Goal: Obtain resource: Obtain resource

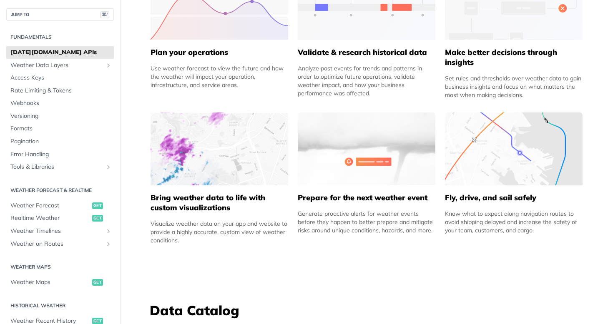
scroll to position [473, 0]
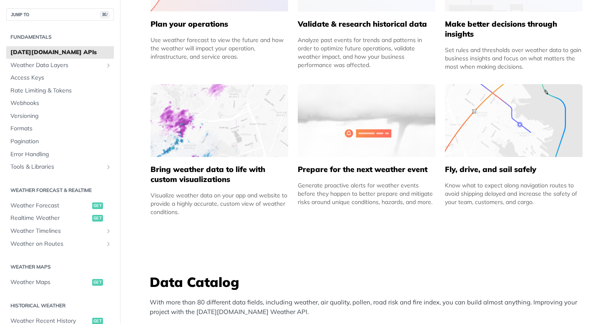
click at [193, 168] on h5 "Bring weather data to life with custom visualizations" at bounding box center [220, 175] width 138 height 20
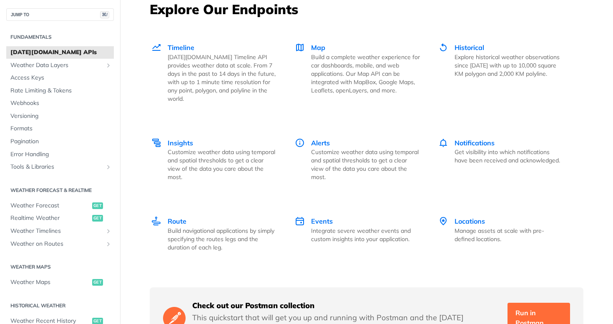
scroll to position [1121, 0]
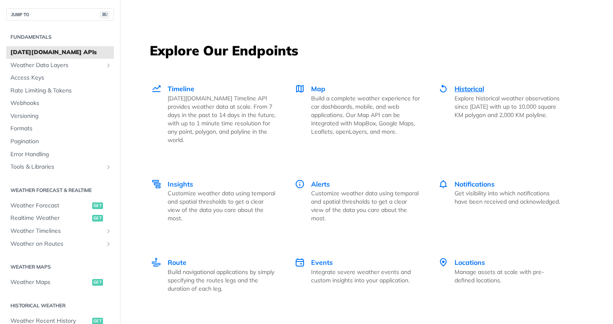
click at [480, 88] on span "Historical" at bounding box center [470, 89] width 30 height 8
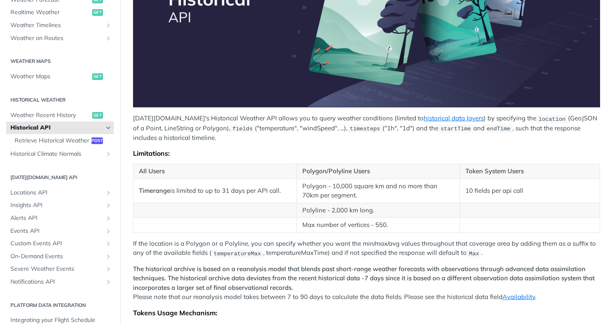
scroll to position [190, 0]
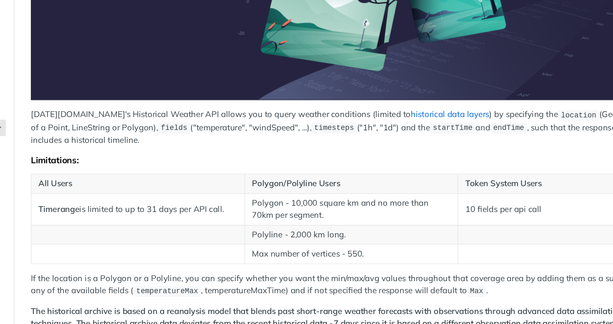
click at [424, 113] on link "historical data layers" at bounding box center [454, 117] width 60 height 8
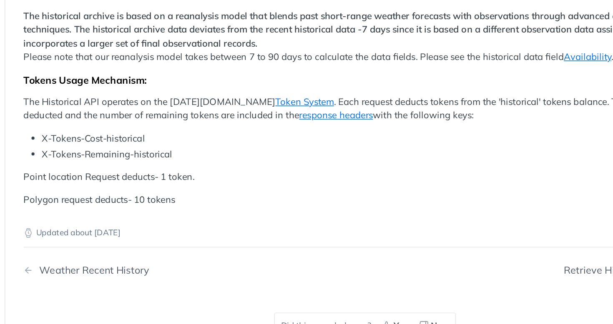
scroll to position [357, 0]
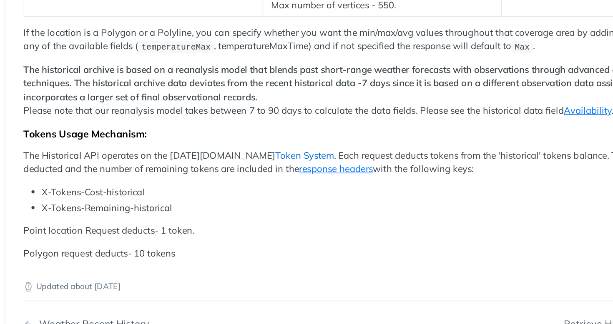
click at [305, 156] on link "Token System" at bounding box center [325, 160] width 40 height 8
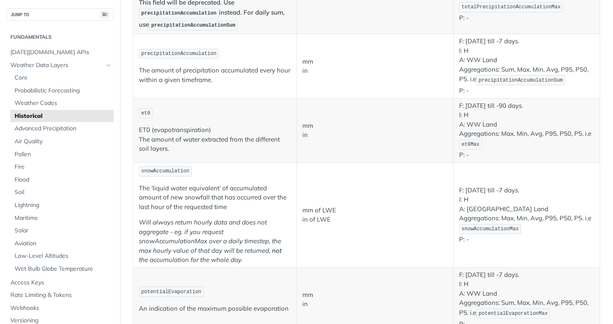
scroll to position [834, 0]
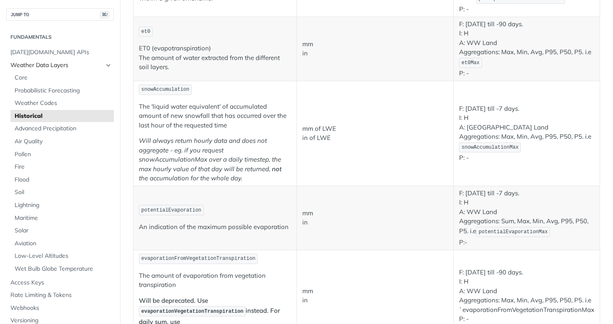
click at [108, 64] on icon "Hide subpages for Weather Data Layers" at bounding box center [108, 65] width 7 height 7
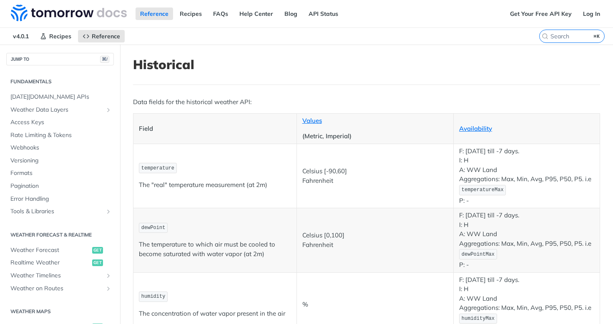
scroll to position [3, 0]
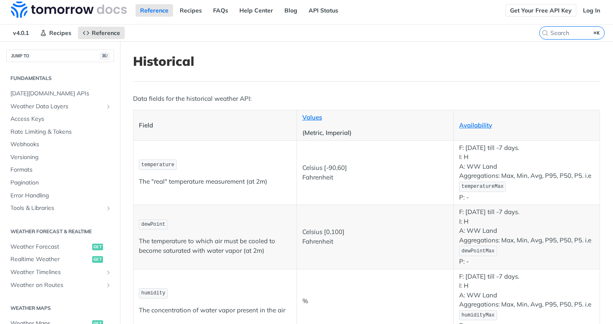
click at [552, 10] on link "Get Your Free API Key" at bounding box center [540, 10] width 71 height 13
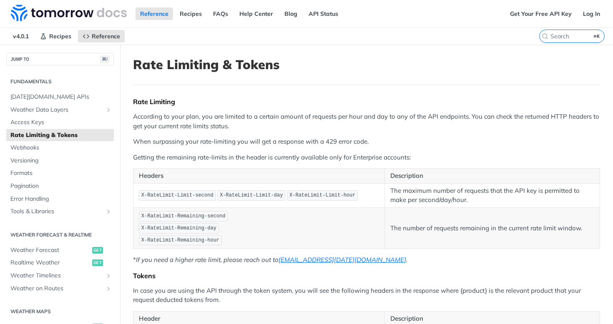
scroll to position [268, 0]
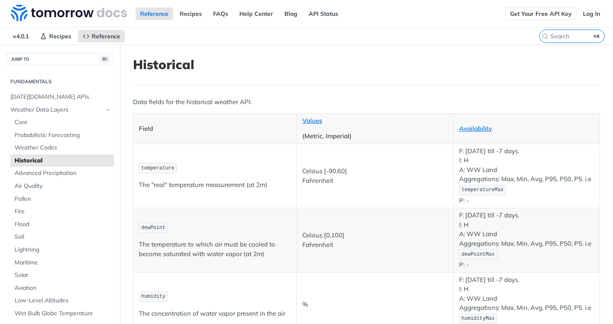
click at [547, 18] on link "Get Your Free API Key" at bounding box center [540, 14] width 71 height 13
